Goal: Check status: Check status

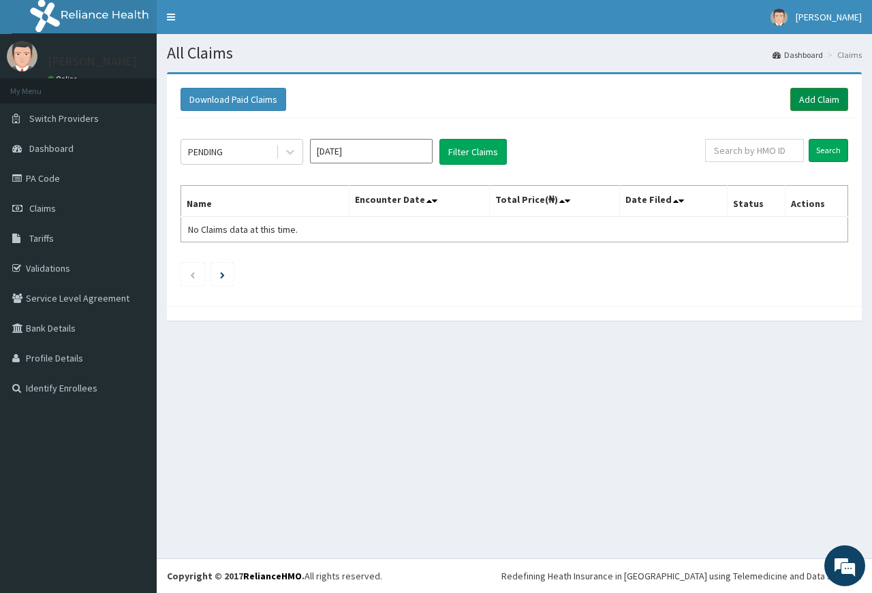
click at [812, 99] on link "Add Claim" at bounding box center [819, 99] width 58 height 23
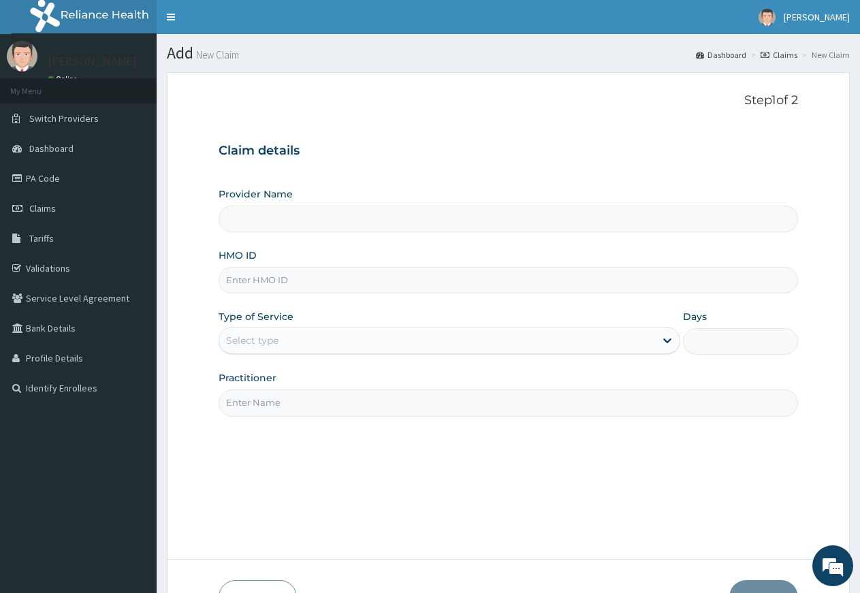
type input "[PERSON_NAME][GEOGRAPHIC_DATA]"
click at [46, 204] on span "Claims" at bounding box center [42, 208] width 27 height 12
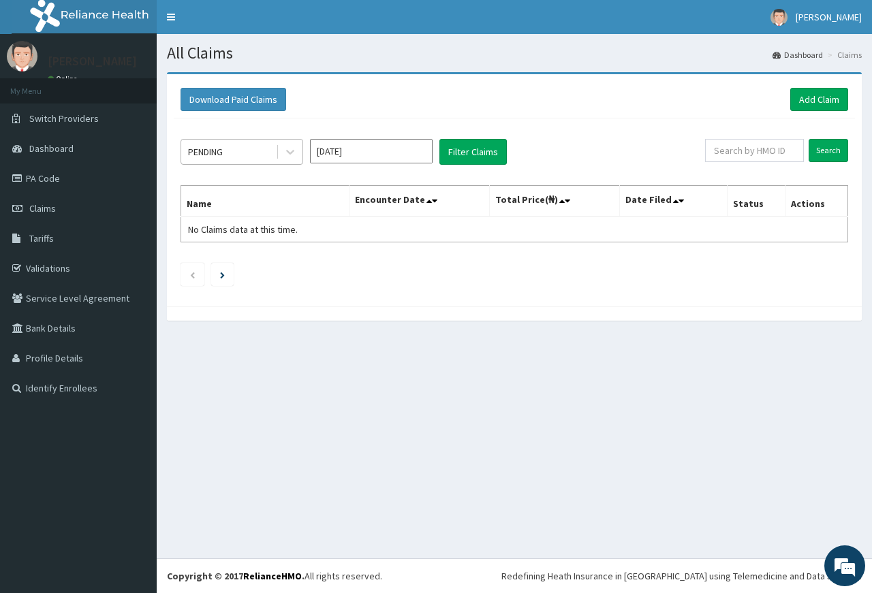
click at [229, 149] on div "PENDING" at bounding box center [228, 152] width 95 height 22
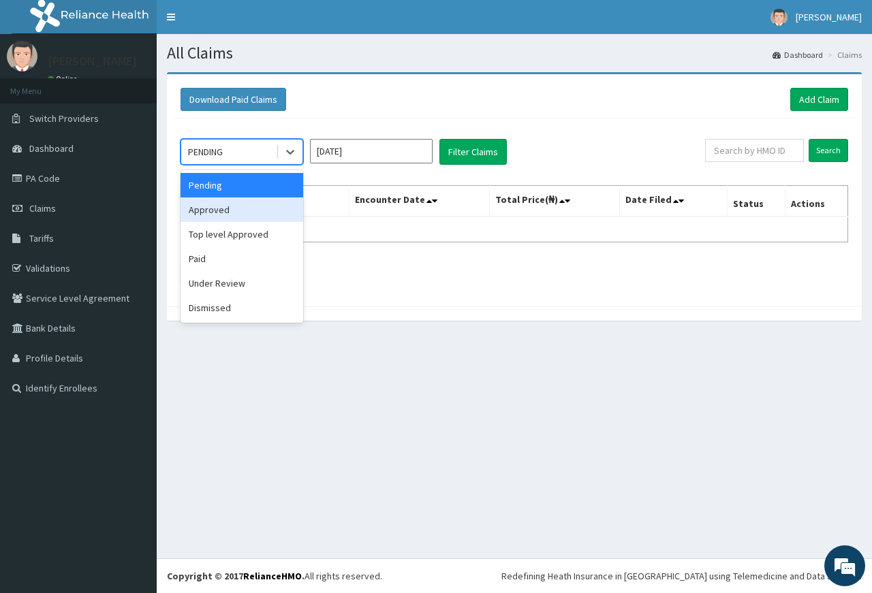
click at [228, 213] on div "Approved" at bounding box center [241, 209] width 123 height 25
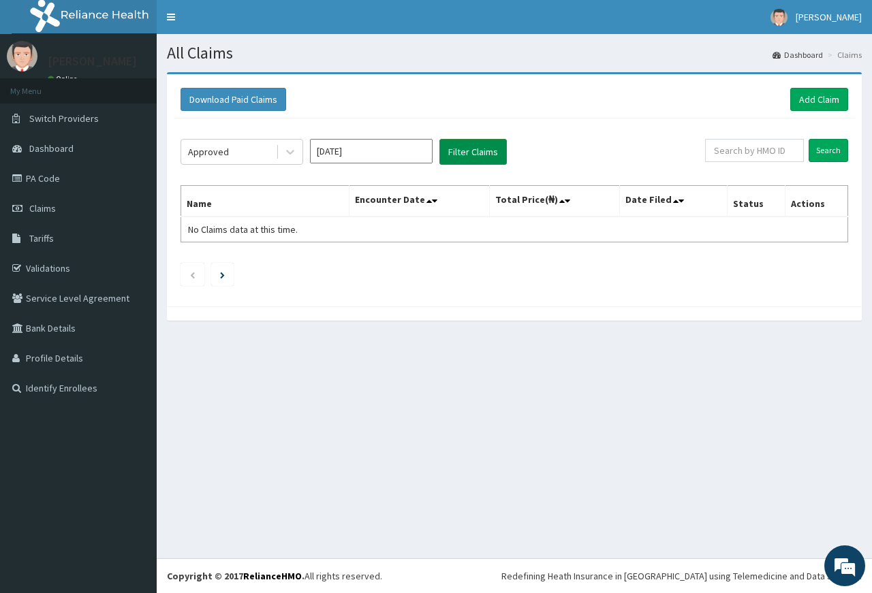
click at [470, 153] on button "Filter Claims" at bounding box center [472, 152] width 67 height 26
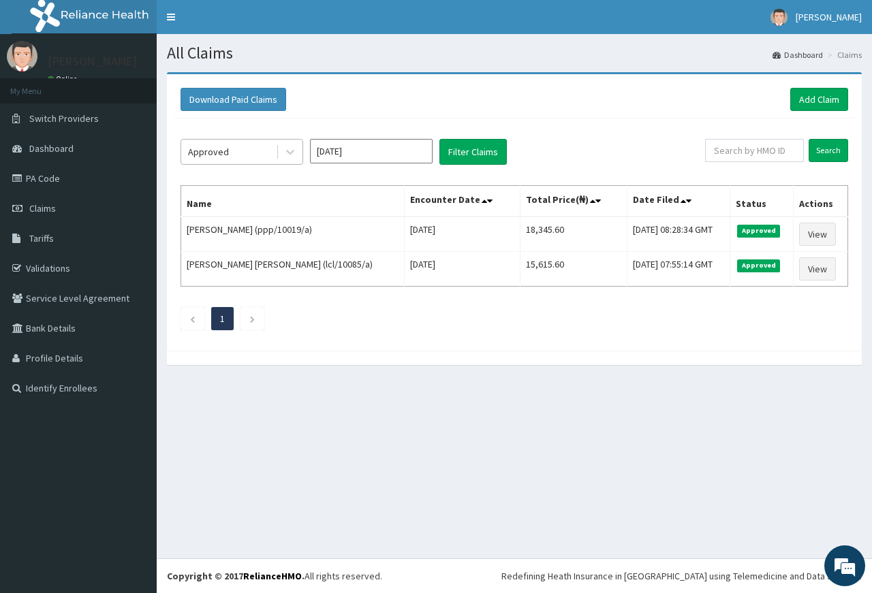
click at [217, 149] on div "Approved" at bounding box center [208, 152] width 41 height 14
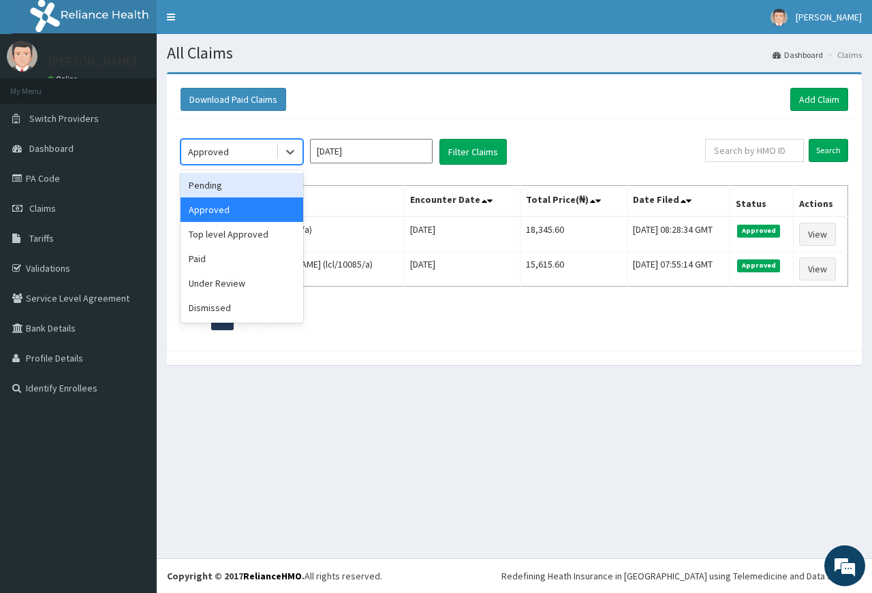
click at [215, 184] on div "Pending" at bounding box center [241, 185] width 123 height 25
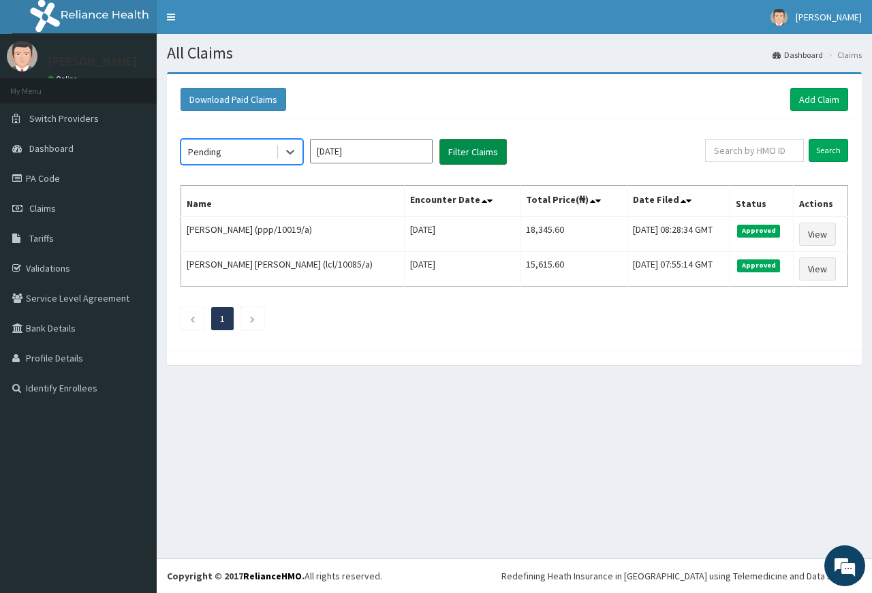
click at [478, 150] on button "Filter Claims" at bounding box center [472, 152] width 67 height 26
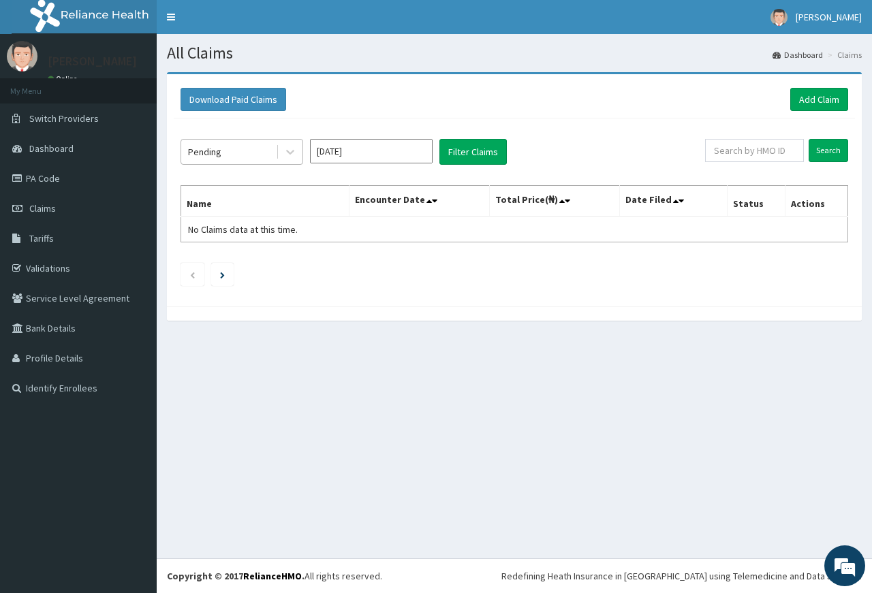
click at [216, 157] on div "Pending" at bounding box center [204, 152] width 33 height 14
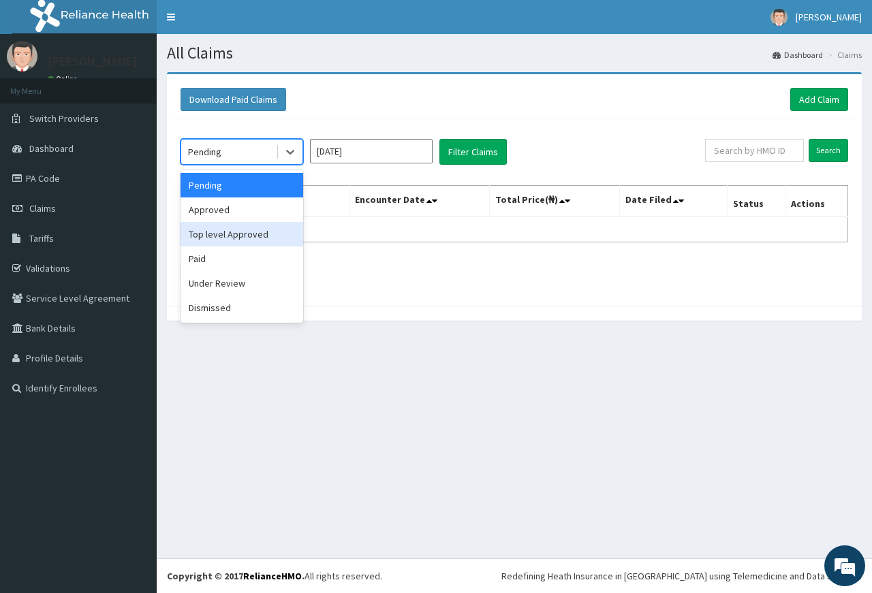
click at [218, 239] on div "Top level Approved" at bounding box center [241, 234] width 123 height 25
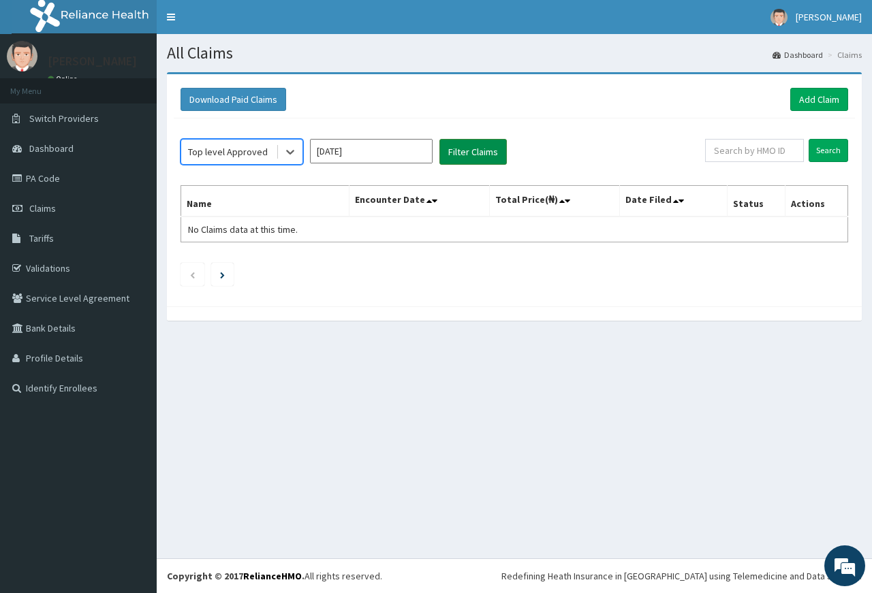
click at [468, 154] on button "Filter Claims" at bounding box center [472, 152] width 67 height 26
click at [467, 150] on button "Filter Claims" at bounding box center [472, 152] width 67 height 26
click at [237, 157] on div "Top level Approved" at bounding box center [228, 152] width 80 height 14
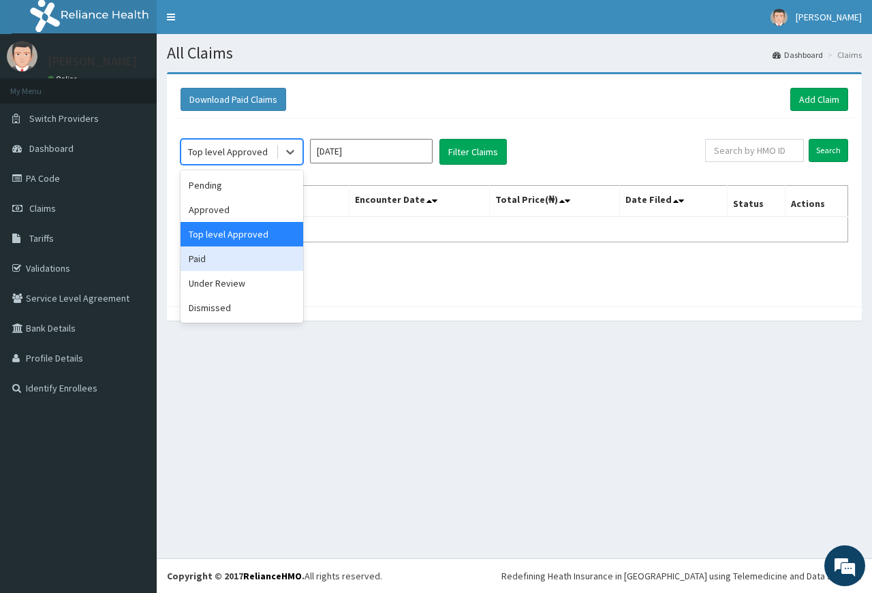
click at [223, 263] on div "Paid" at bounding box center [241, 258] width 123 height 25
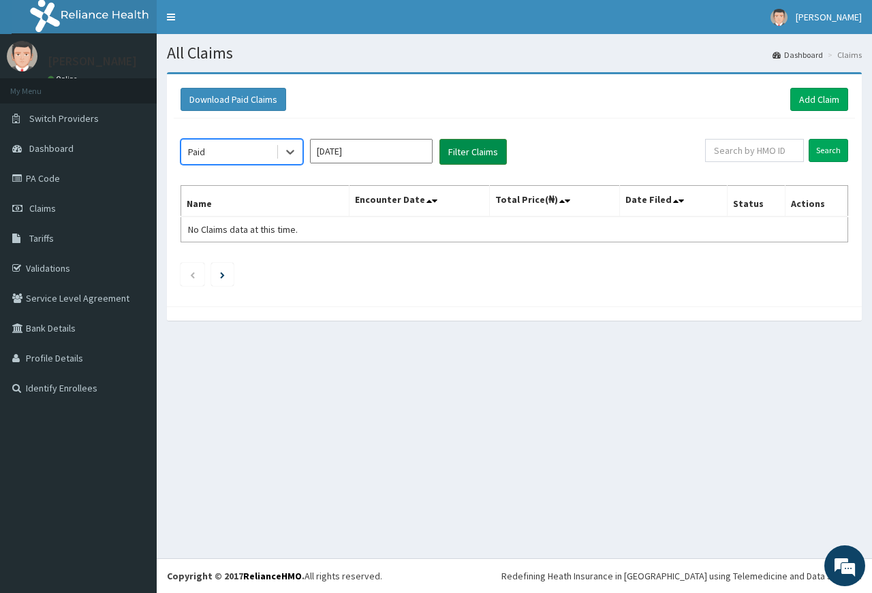
click at [452, 163] on button "Filter Claims" at bounding box center [472, 152] width 67 height 26
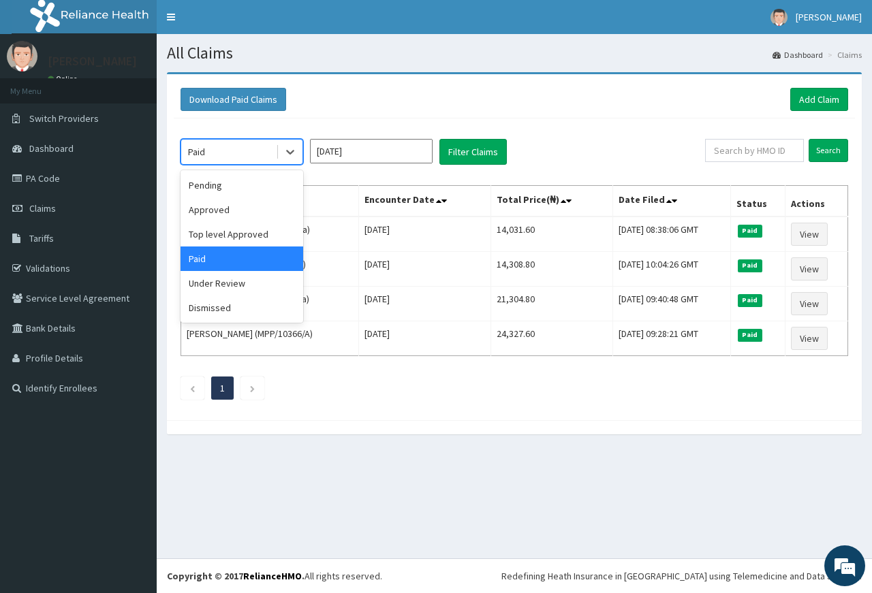
click at [235, 146] on div "Paid" at bounding box center [228, 152] width 95 height 22
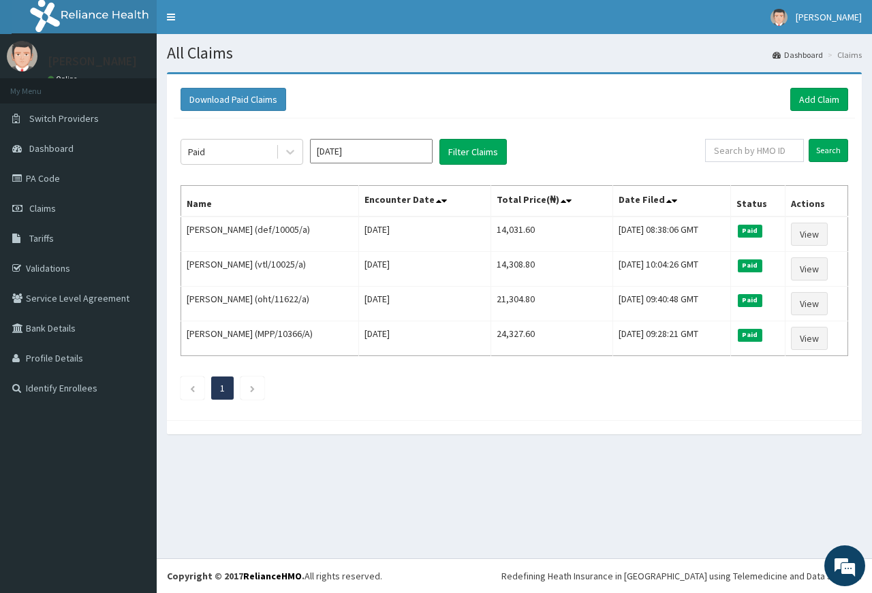
click at [110, 475] on aside "Taiwo Adepoju Online My Menu Switch Providers Dashboard PA Code Claims Tariffs …" at bounding box center [78, 296] width 157 height 593
